Goal: Task Accomplishment & Management: Use online tool/utility

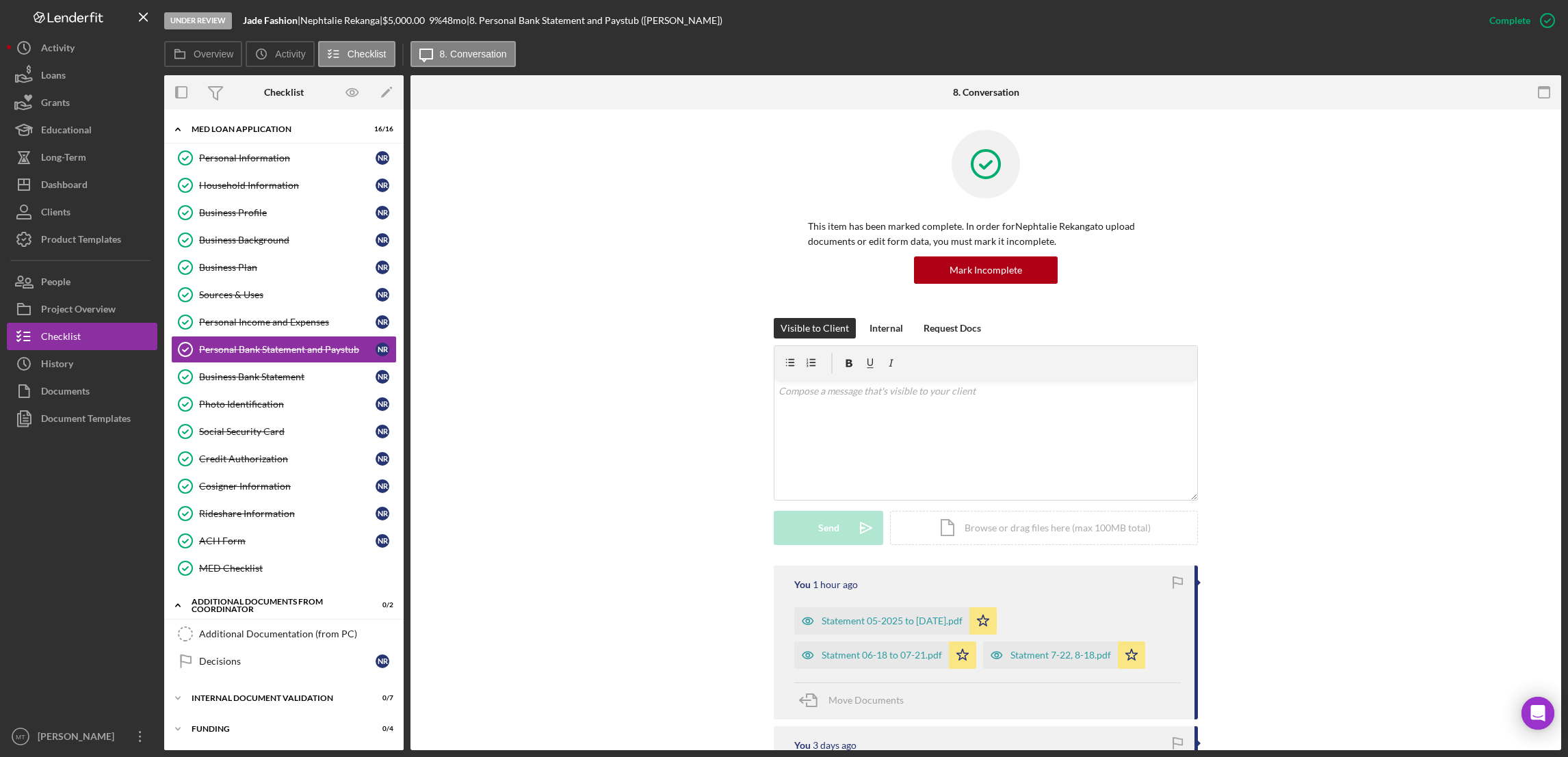
scroll to position [307, 0]
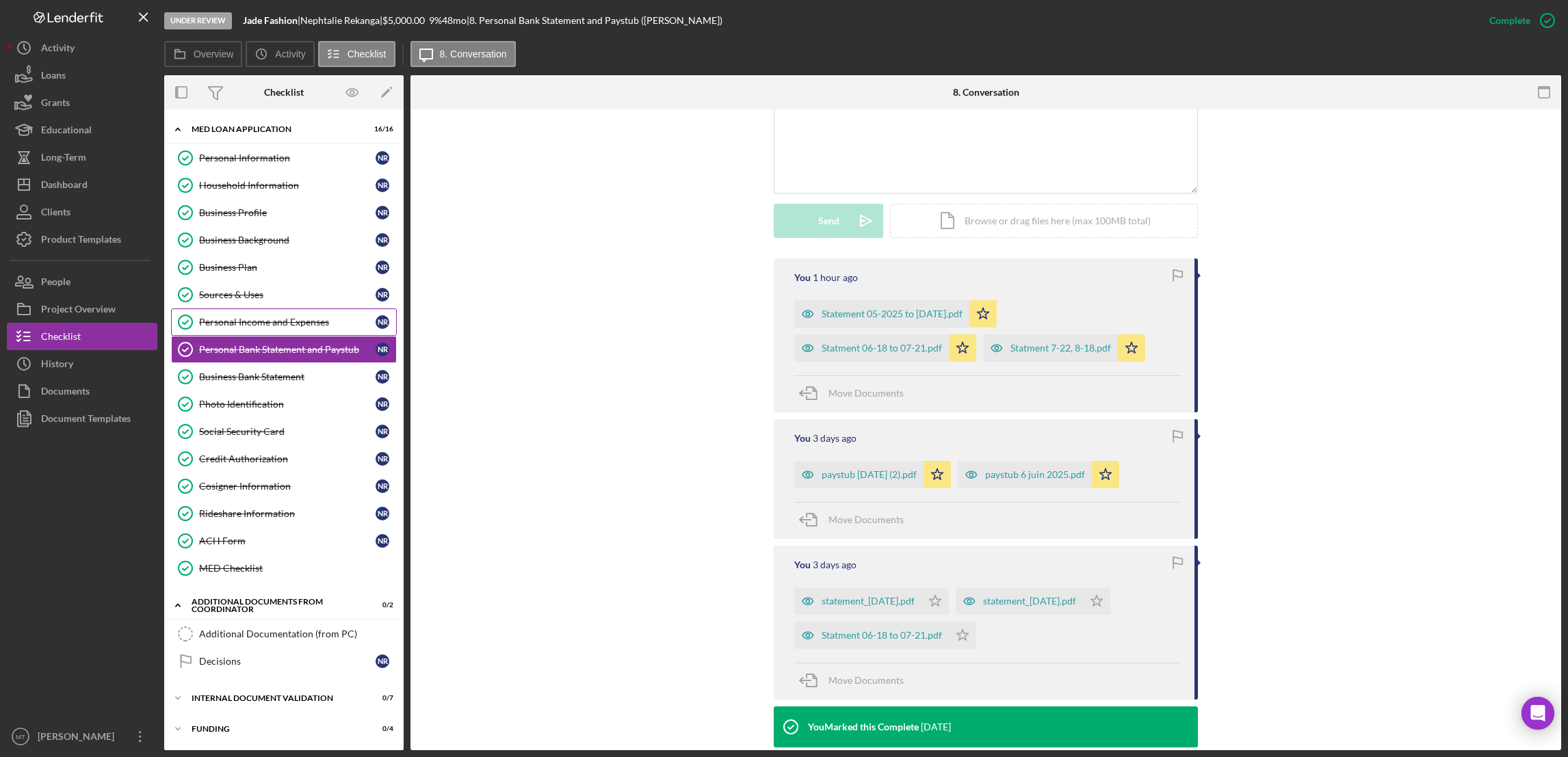
click at [253, 324] on div "Personal Income and Expenses" at bounding box center [287, 322] width 177 height 11
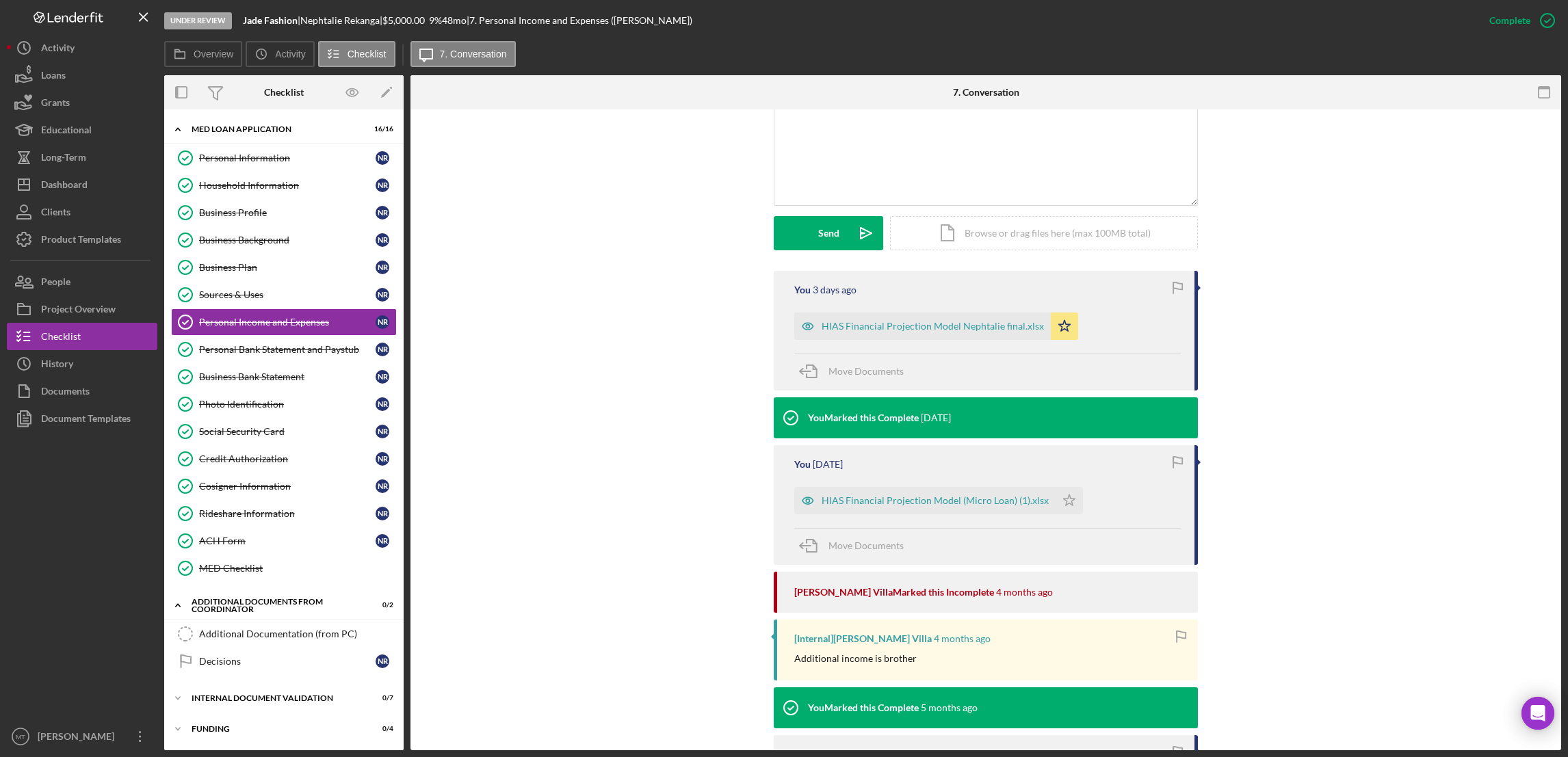
scroll to position [307, 0]
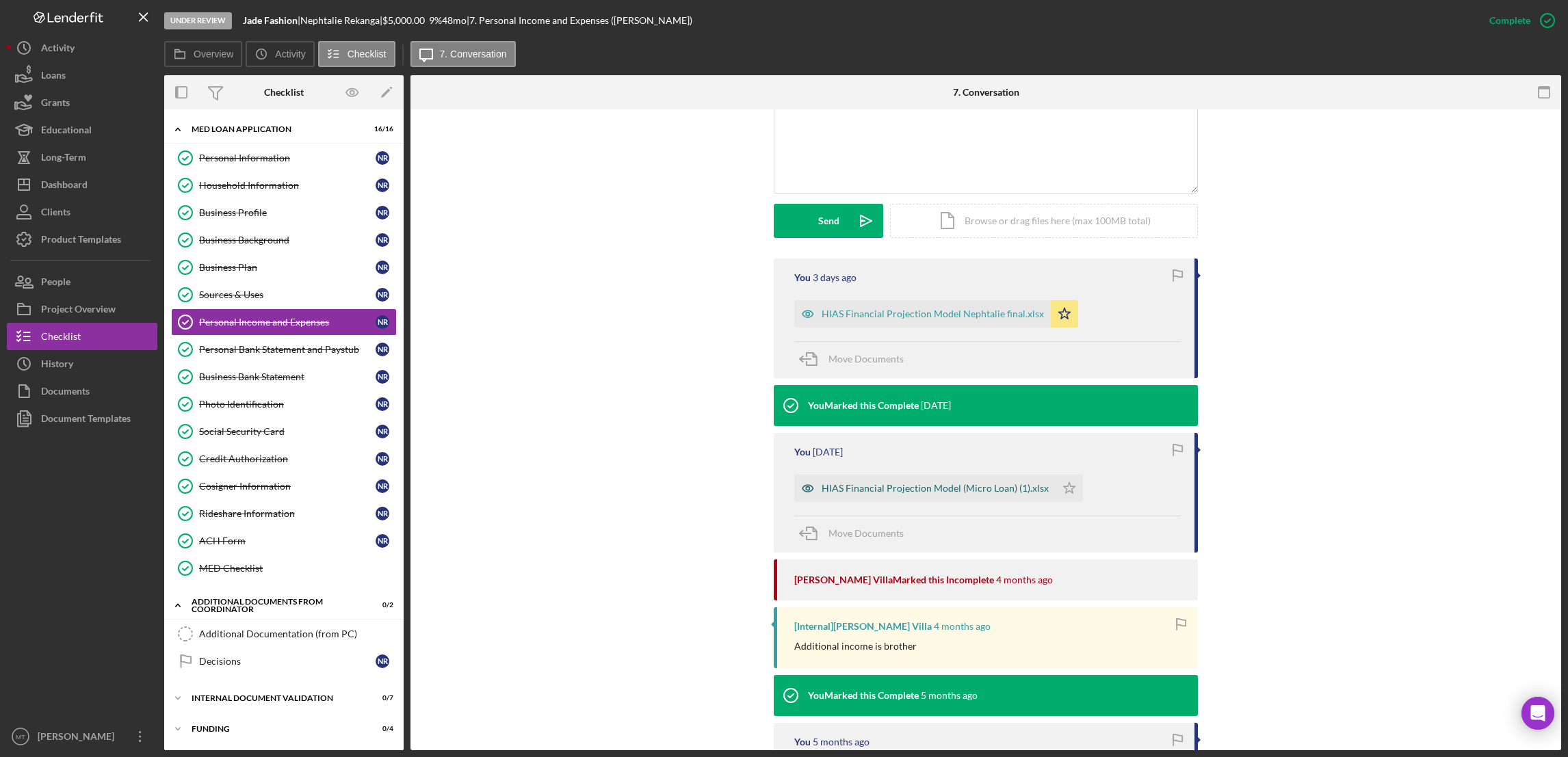
click at [894, 487] on div "HIAS Financial Projection Model (Micro Loan) (1).xlsx" at bounding box center [935, 488] width 227 height 11
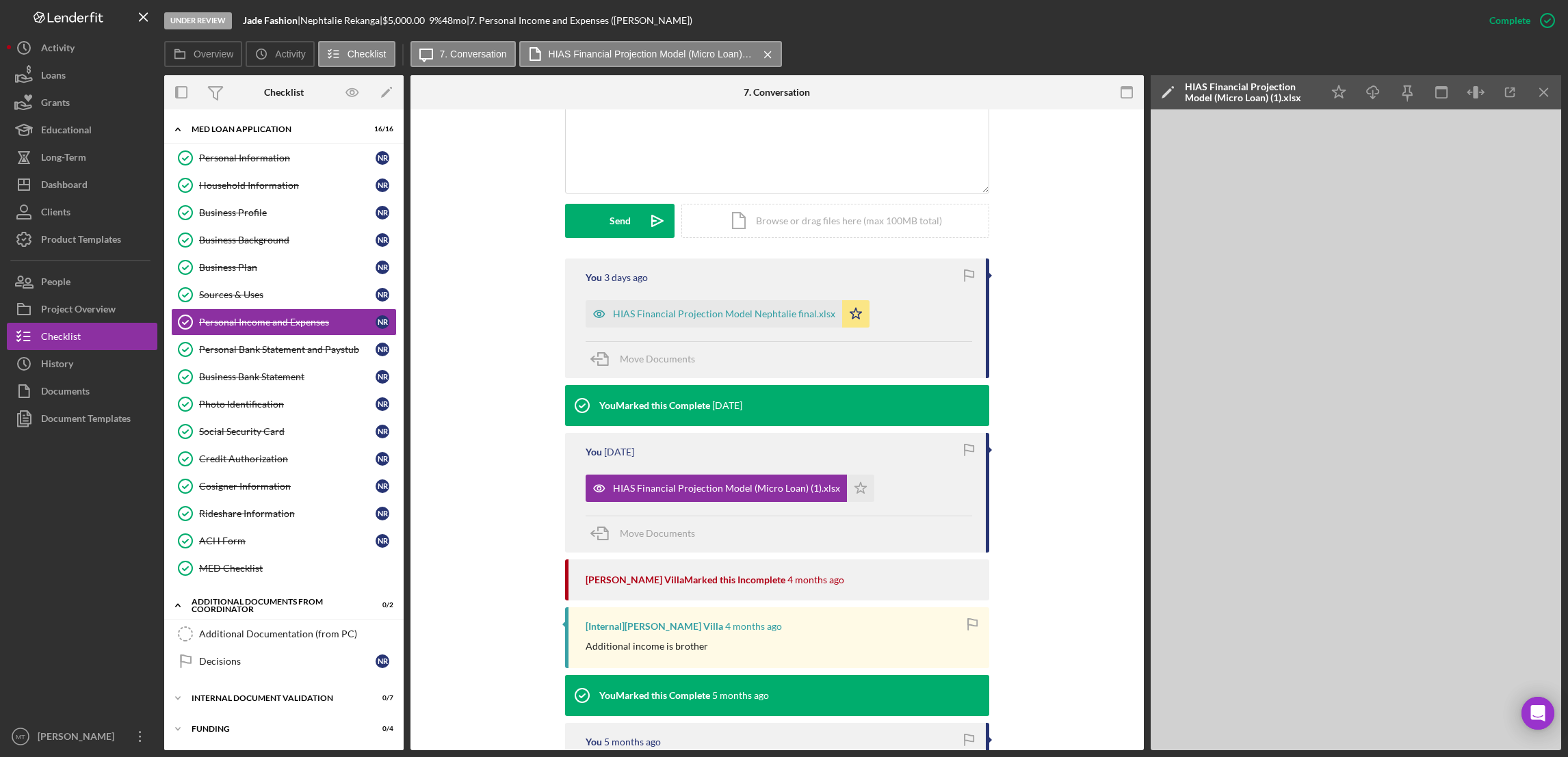
click at [1208, 91] on div "HIAS Financial Projection Model (Micro Loan) (1).xlsx" at bounding box center [1250, 92] width 130 height 22
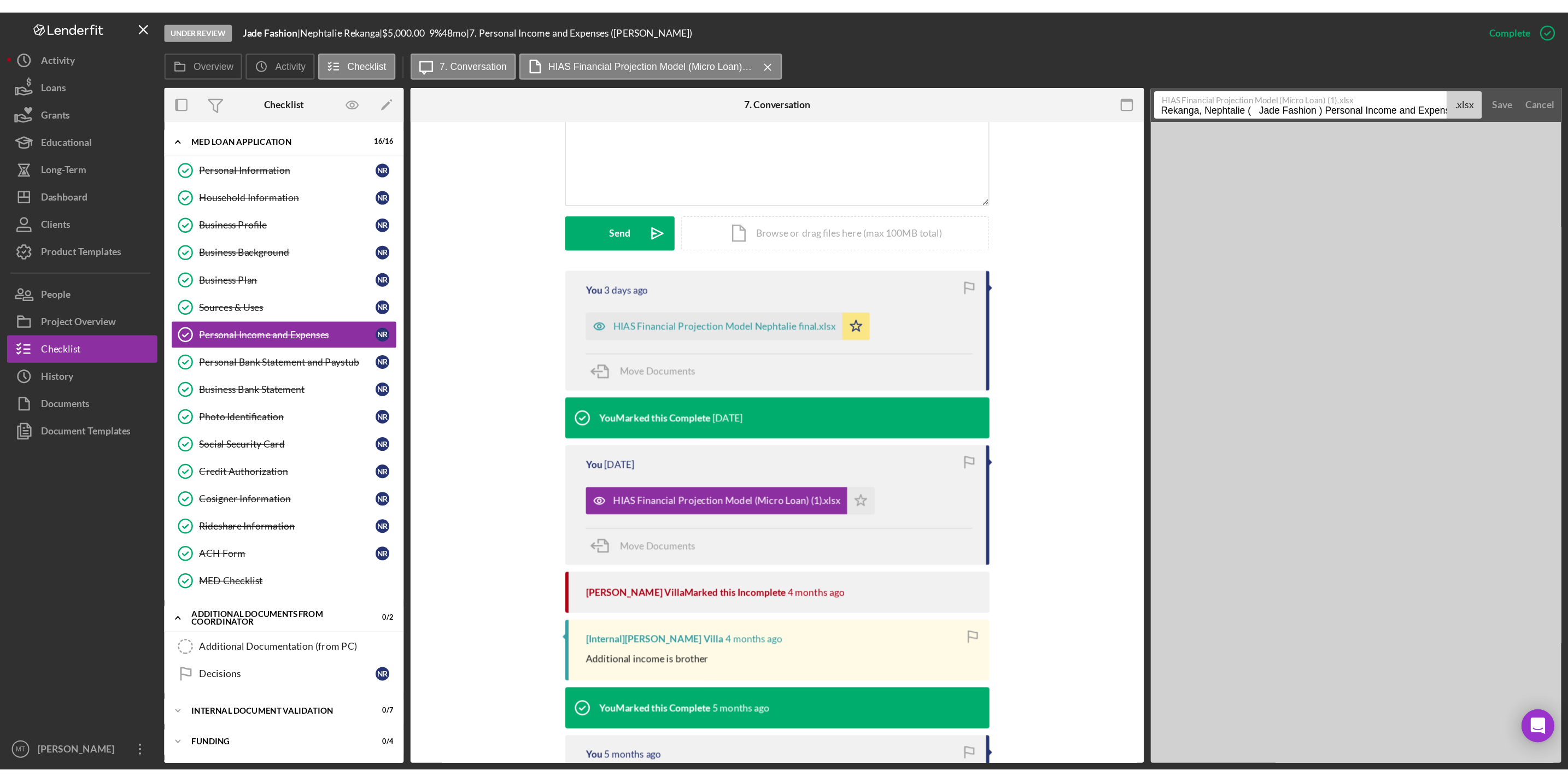
scroll to position [0, 0]
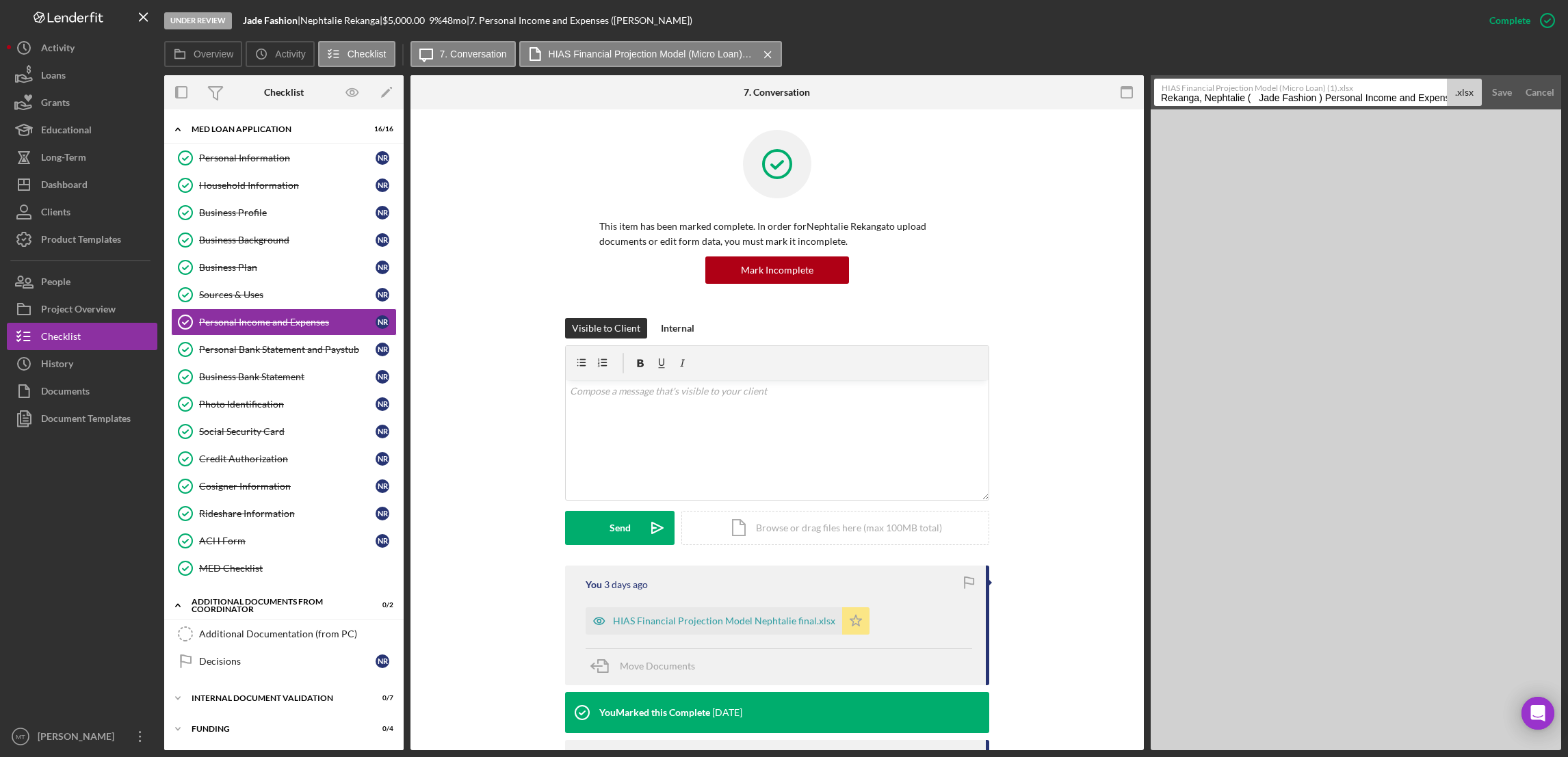
click at [851, 622] on icon "Icon/Star" at bounding box center [856, 621] width 27 height 27
click at [814, 527] on div "Icon/Document Browse or drag files here (max 100MB total) Tap to choose files o…" at bounding box center [835, 528] width 308 height 34
click at [634, 527] on button "Upload Icon/Upload" at bounding box center [620, 528] width 110 height 34
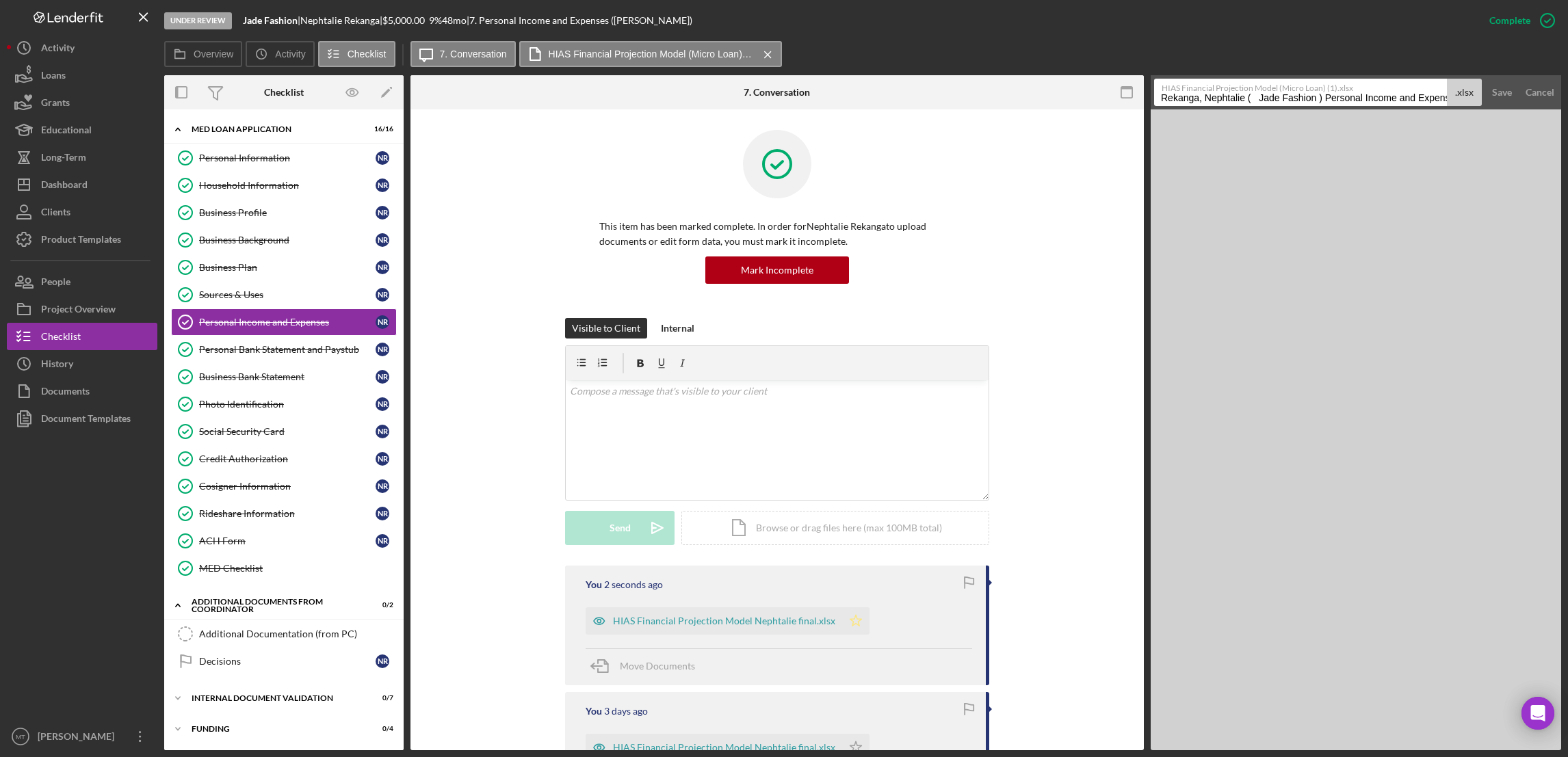
click at [856, 620] on icon "Icon/Star" at bounding box center [856, 621] width 27 height 27
